Goal: Task Accomplishment & Management: Manage account settings

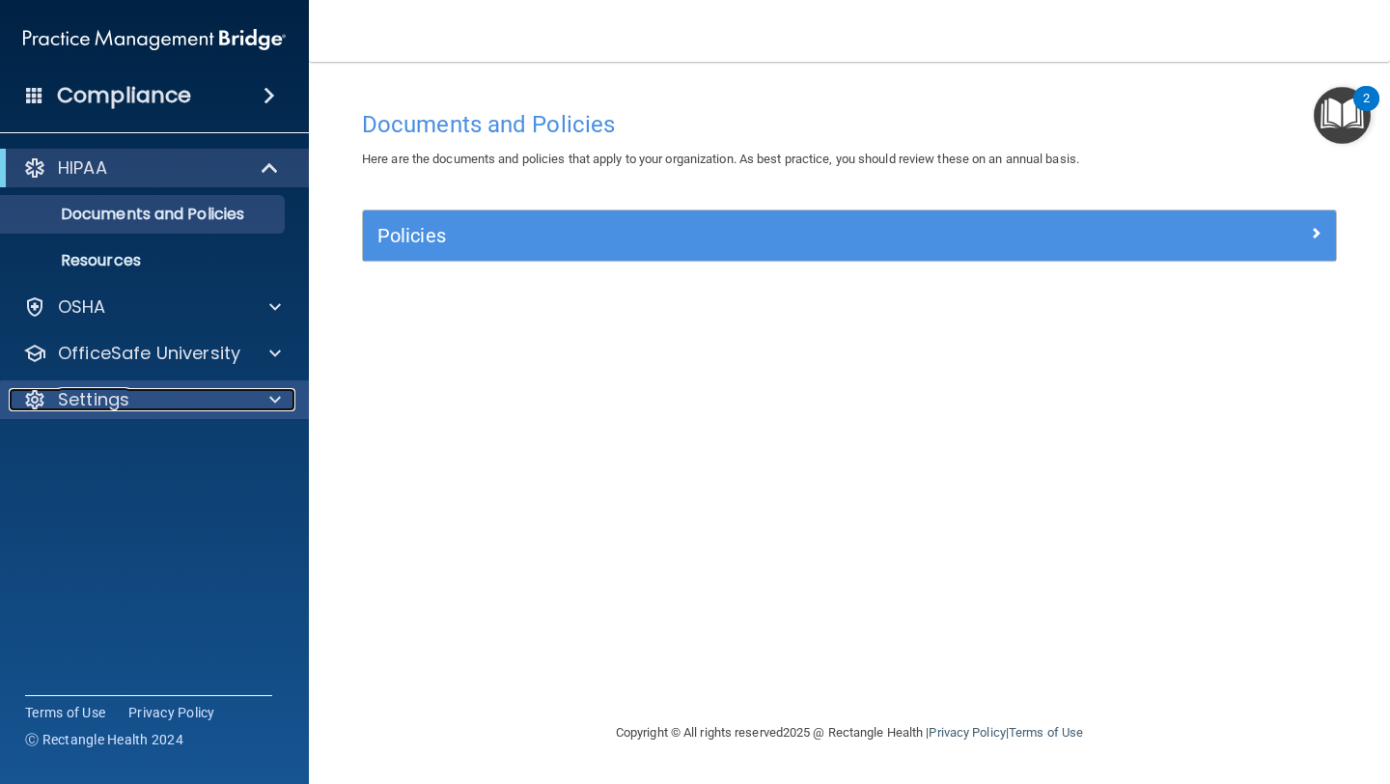
click at [103, 399] on p "Settings" at bounding box center [93, 399] width 71 height 23
click at [105, 409] on p "Settings" at bounding box center [93, 399] width 71 height 23
click at [153, 97] on h4 "Compliance" at bounding box center [124, 95] width 134 height 27
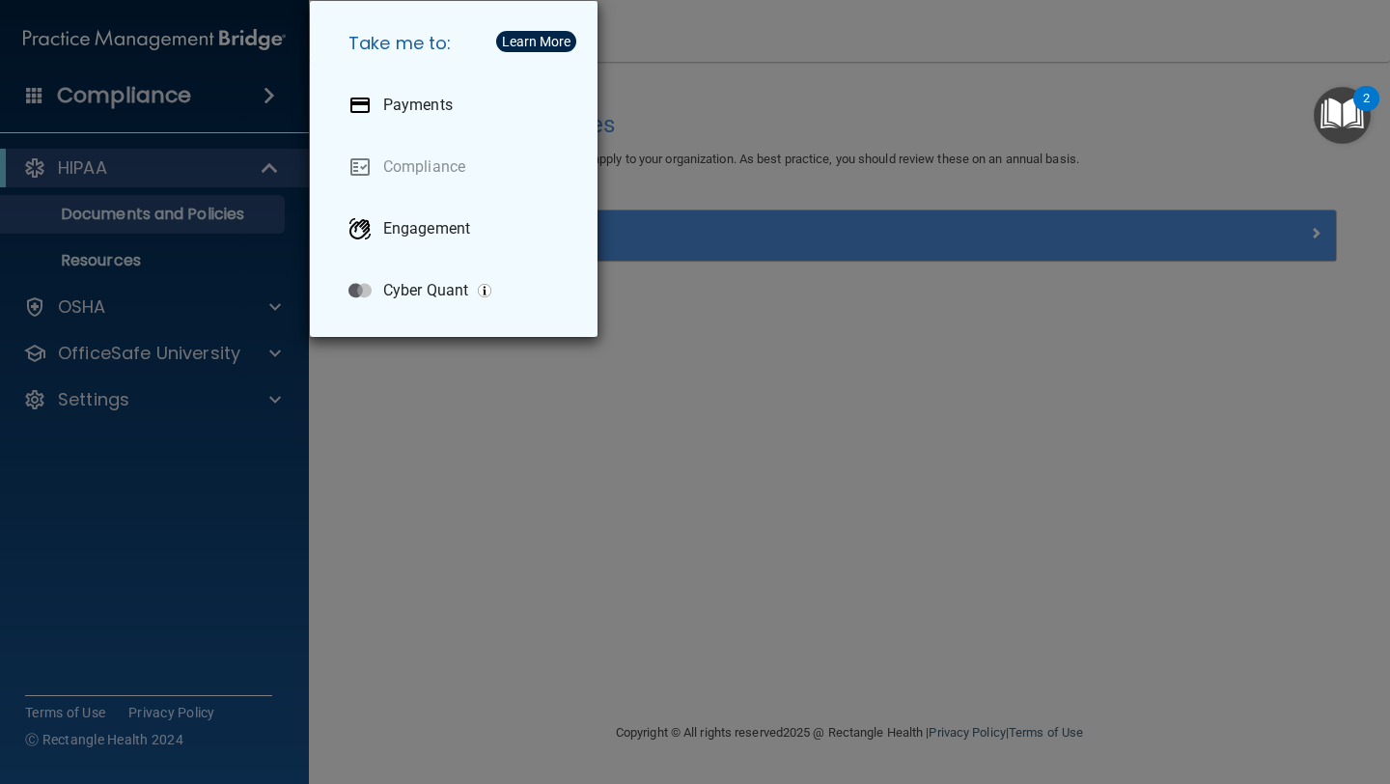
click at [153, 97] on div "Take me to: Payments Compliance Engagement Cyber Quant" at bounding box center [695, 392] width 1390 height 784
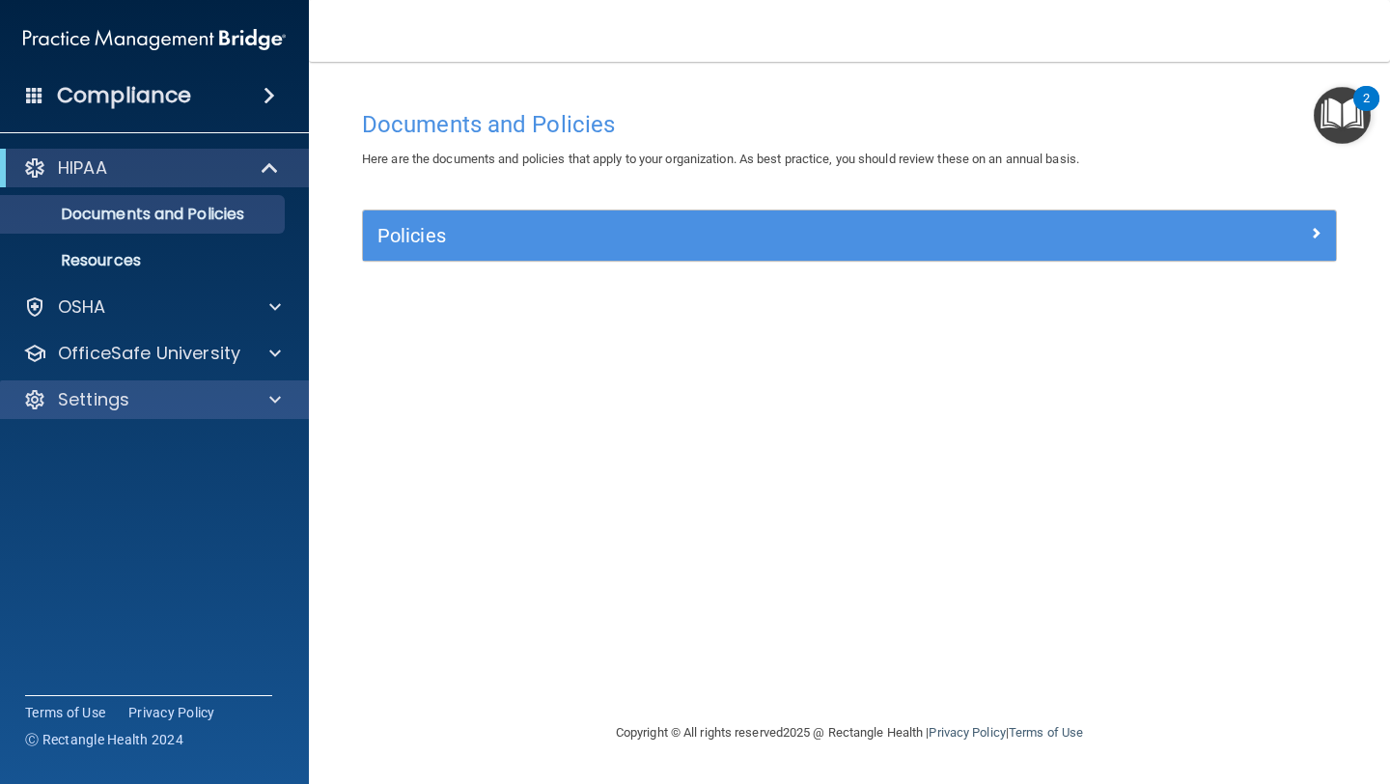
click at [92, 411] on div "Settings" at bounding box center [155, 399] width 310 height 39
click at [232, 403] on div "Settings" at bounding box center [128, 399] width 239 height 23
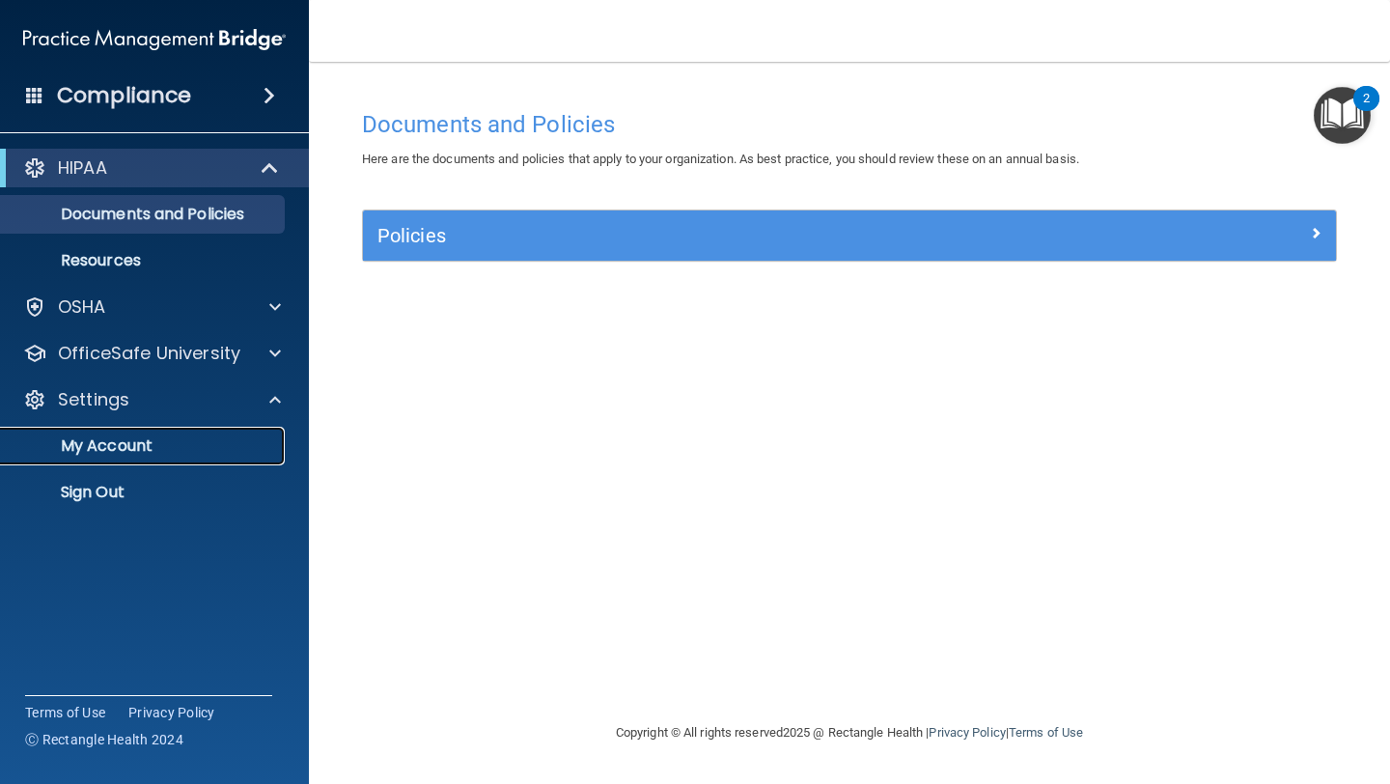
click at [137, 444] on p "My Account" at bounding box center [145, 445] width 264 height 19
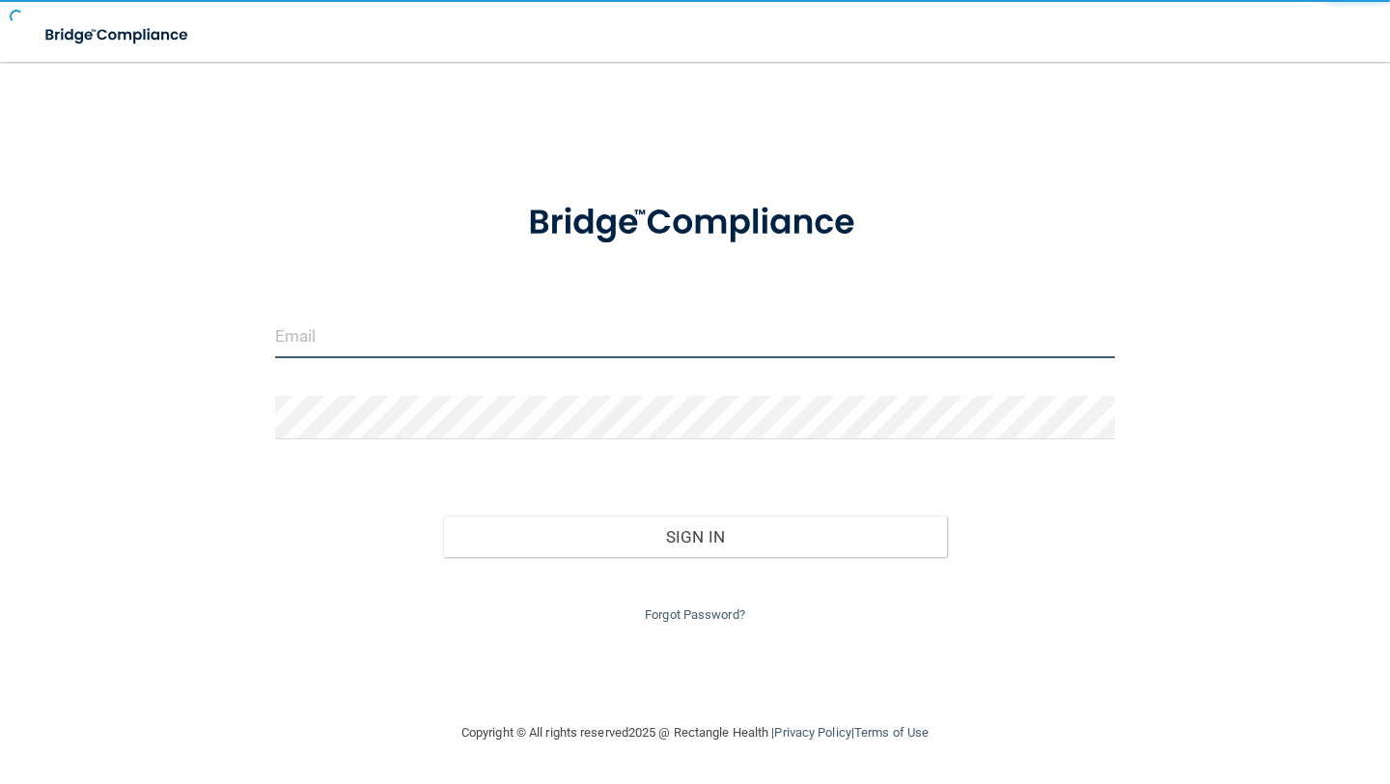
type input "[PERSON_NAME][EMAIL_ADDRESS][DOMAIN_NAME]"
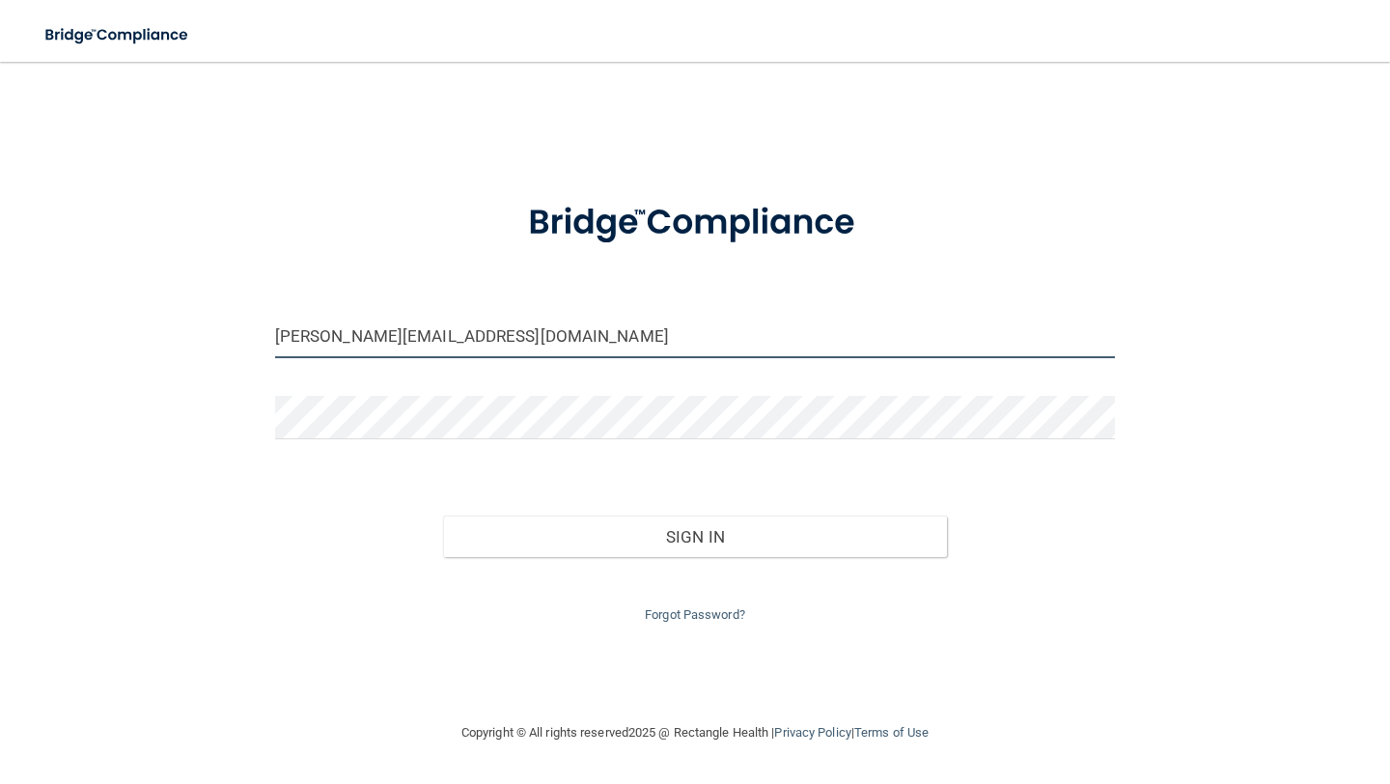
click at [311, 335] on input "[PERSON_NAME][EMAIL_ADDRESS][DOMAIN_NAME]" at bounding box center [695, 336] width 840 height 43
drag, startPoint x: 311, startPoint y: 335, endPoint x: 174, endPoint y: 333, distance: 137.1
click at [174, 333] on div "[PERSON_NAME][EMAIL_ADDRESS][DOMAIN_NAME] Invalid email/password. You don't hav…" at bounding box center [695, 391] width 1313 height 621
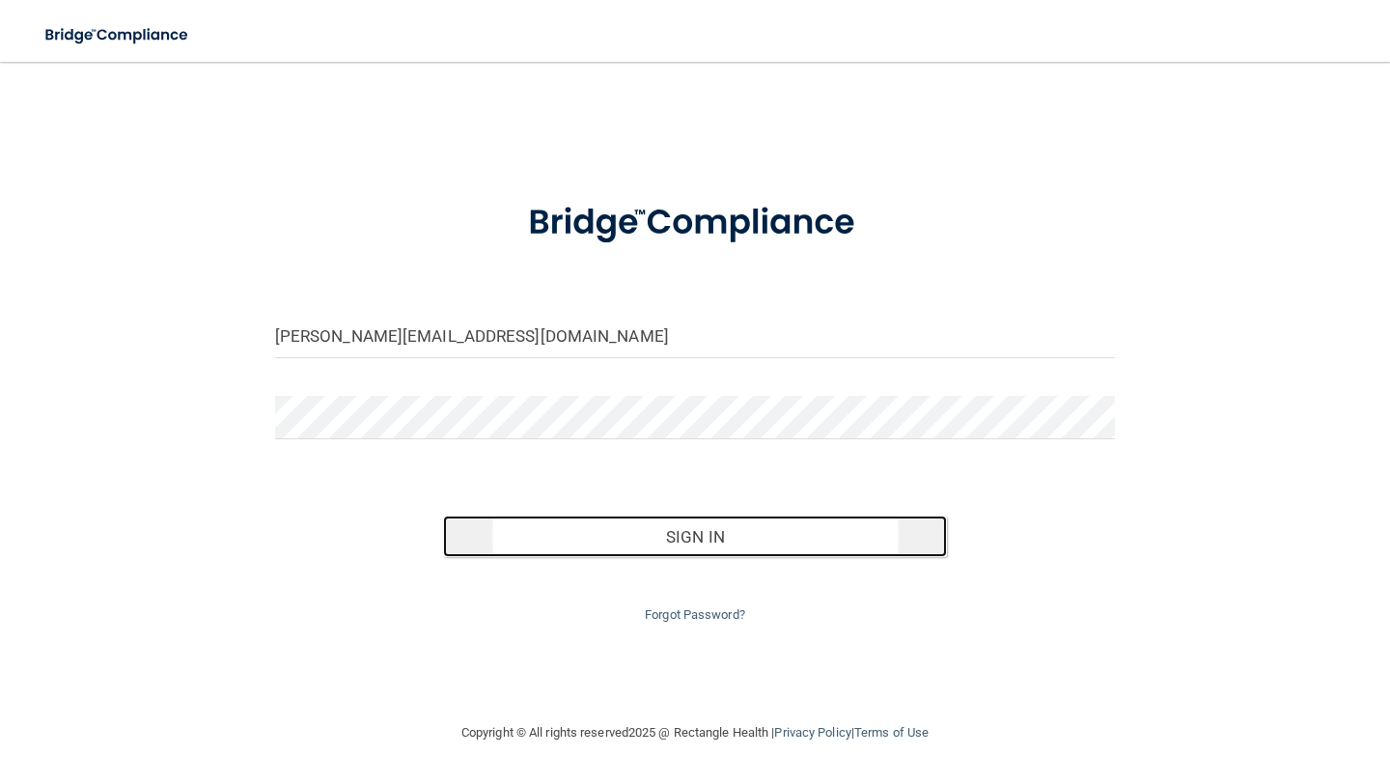
click at [720, 545] on button "Sign In" at bounding box center [695, 536] width 504 height 42
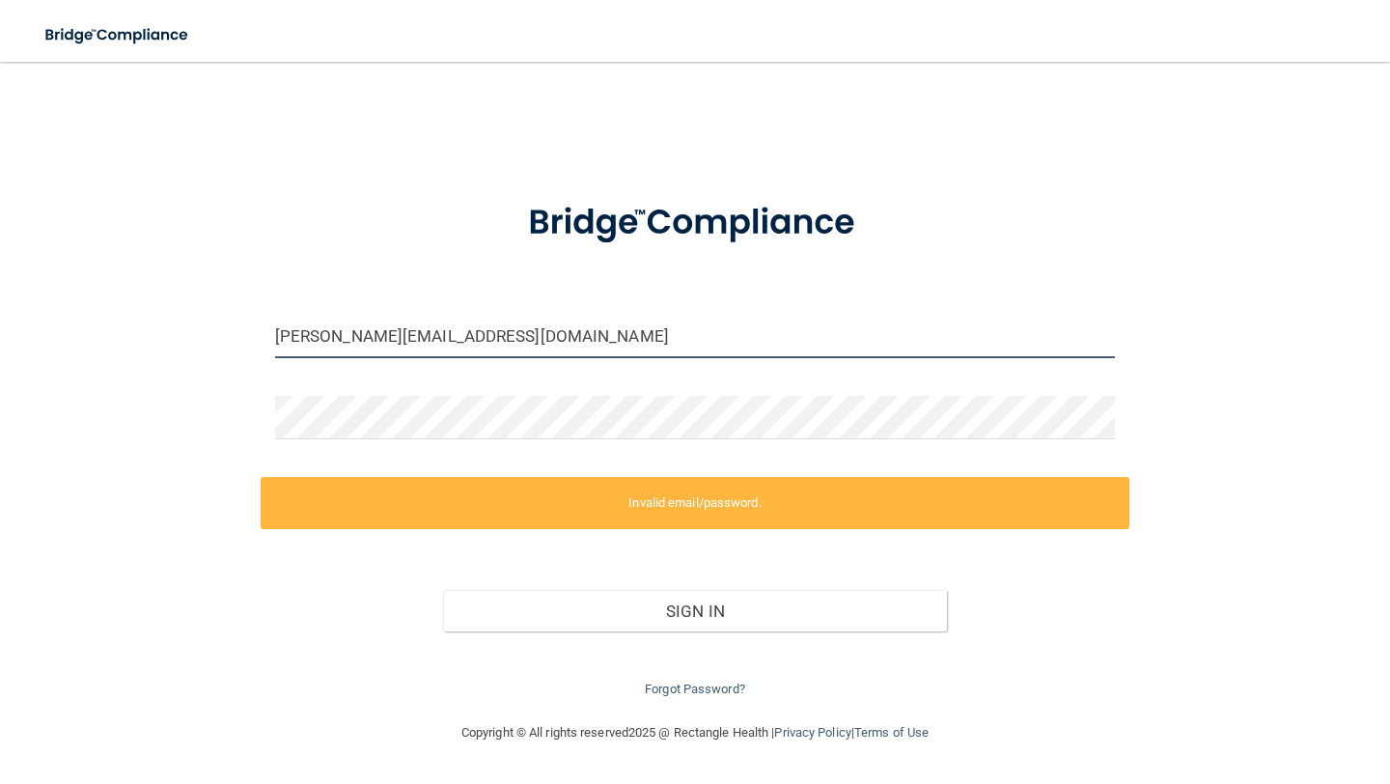
click at [309, 340] on input "[PERSON_NAME][EMAIL_ADDRESS][DOMAIN_NAME]" at bounding box center [695, 336] width 840 height 43
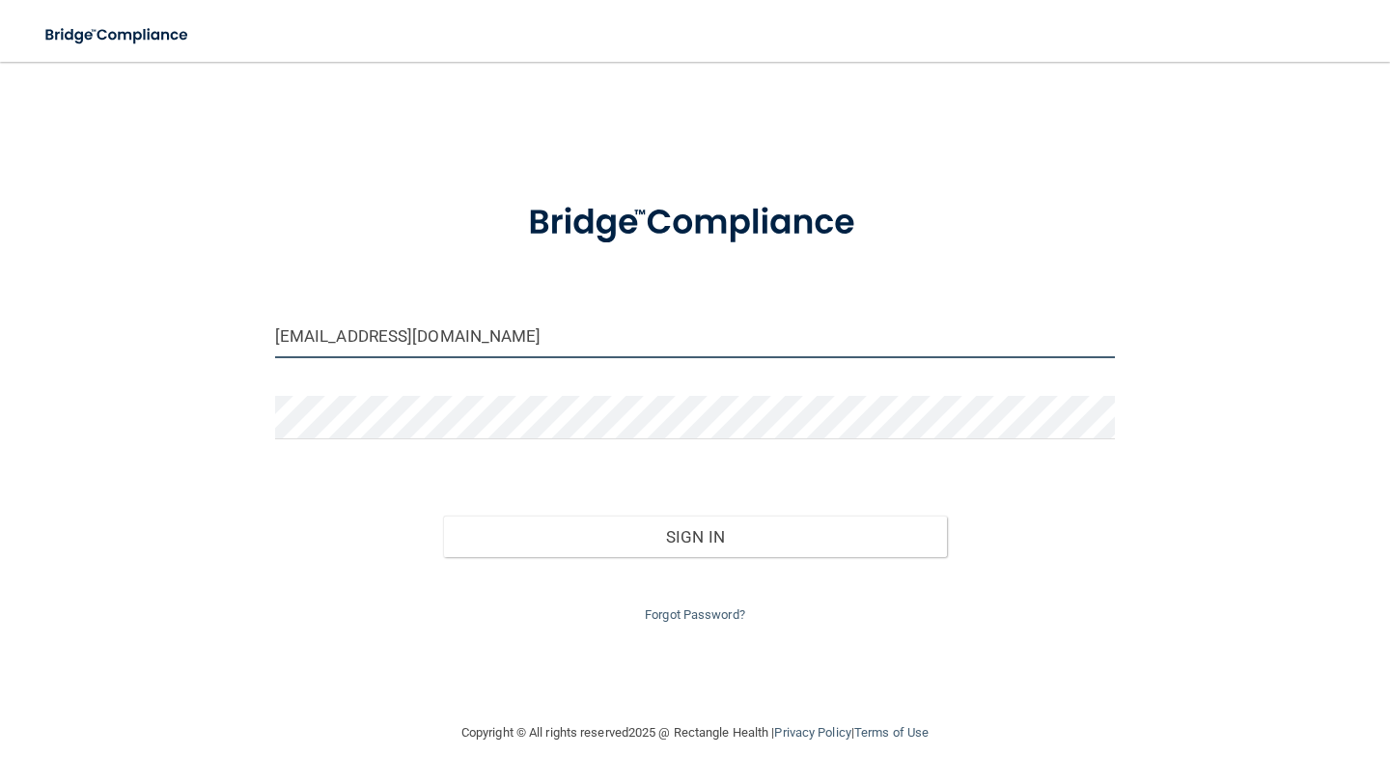
type input "k@[DOMAIN_NAME]"
type input "[PERSON_NAME][EMAIL_ADDRESS][DOMAIN_NAME]"
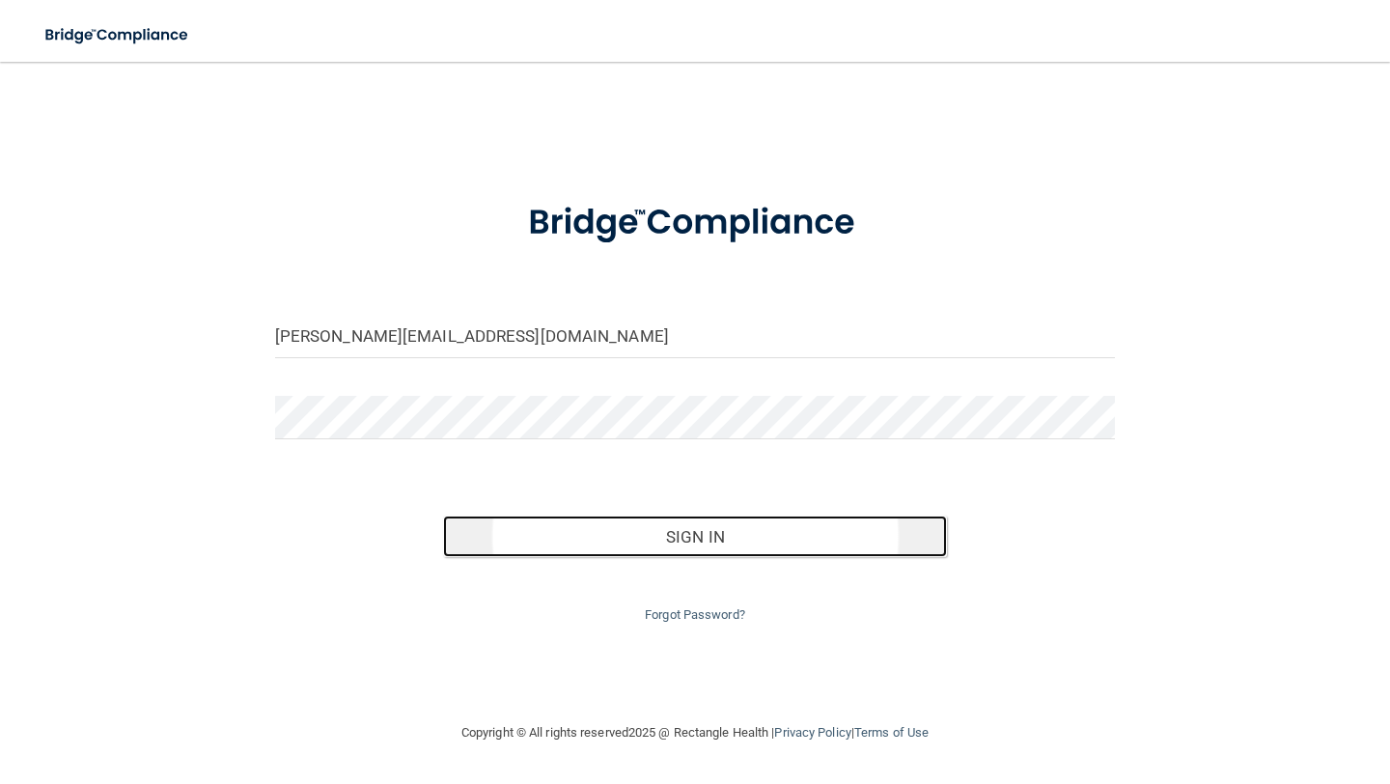
click at [662, 544] on button "Sign In" at bounding box center [695, 536] width 504 height 42
